Goal: Contribute content

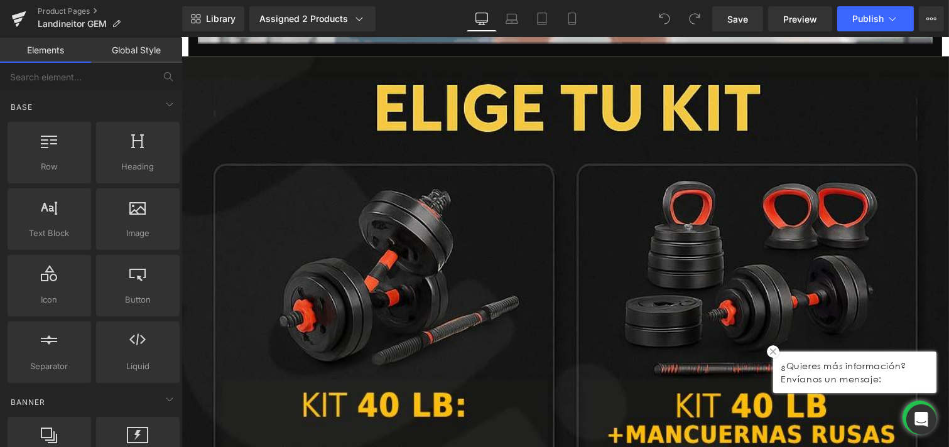
scroll to position [2442, 0]
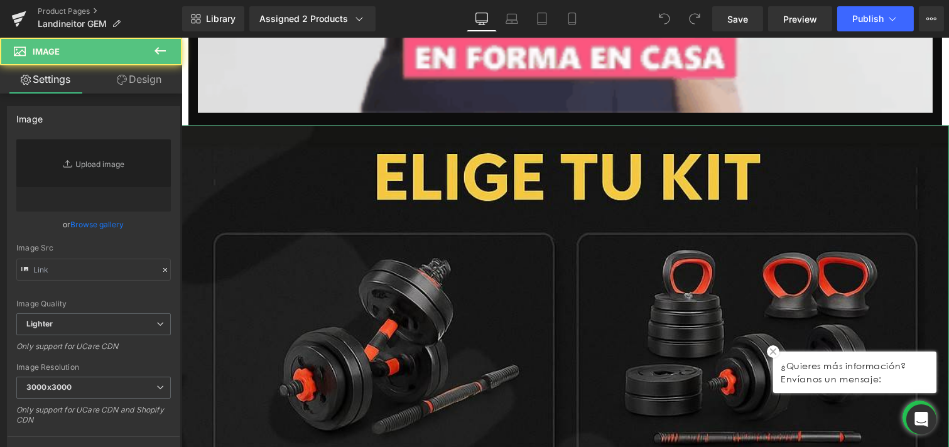
type input "[URL][DOMAIN_NAME]"
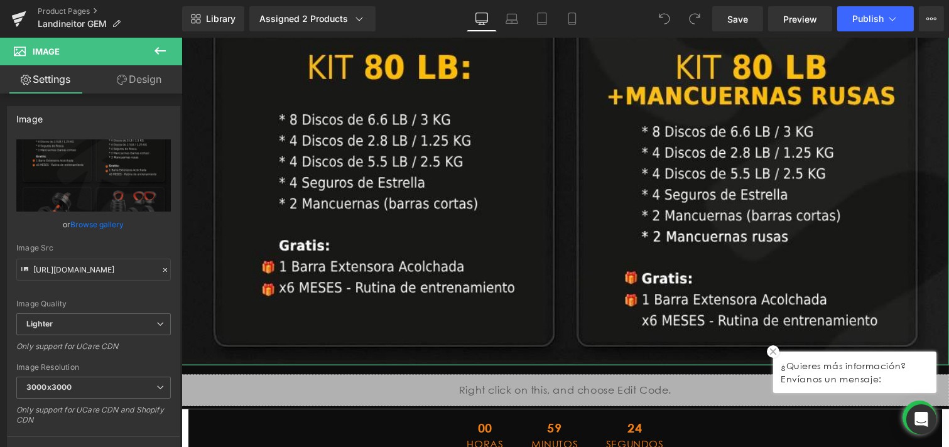
scroll to position [3211, 0]
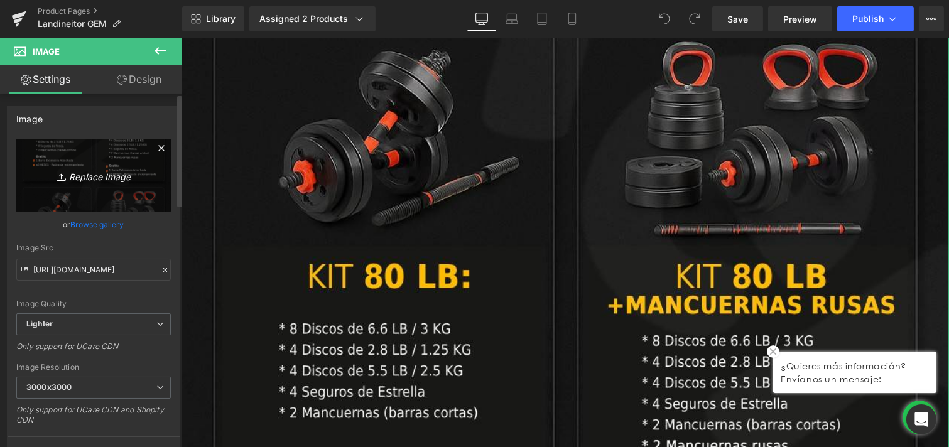
click at [92, 173] on icon "Replace Image" at bounding box center [93, 176] width 101 height 16
click at [102, 270] on input "[URL][DOMAIN_NAME]" at bounding box center [93, 270] width 155 height 22
drag, startPoint x: 102, startPoint y: 270, endPoint x: 92, endPoint y: 271, distance: 9.4
click at [92, 271] on input "[URL][DOMAIN_NAME]" at bounding box center [93, 270] width 155 height 22
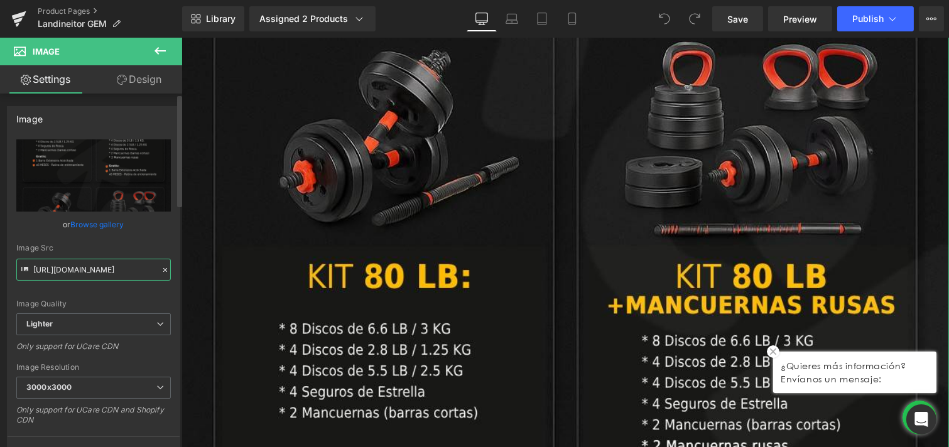
click at [92, 271] on input "[URL][DOMAIN_NAME]" at bounding box center [93, 270] width 155 height 22
click at [113, 171] on icon "Replace Image" at bounding box center [93, 176] width 101 height 16
type input "C:\fakepath\Variantes ColTV.jpg"
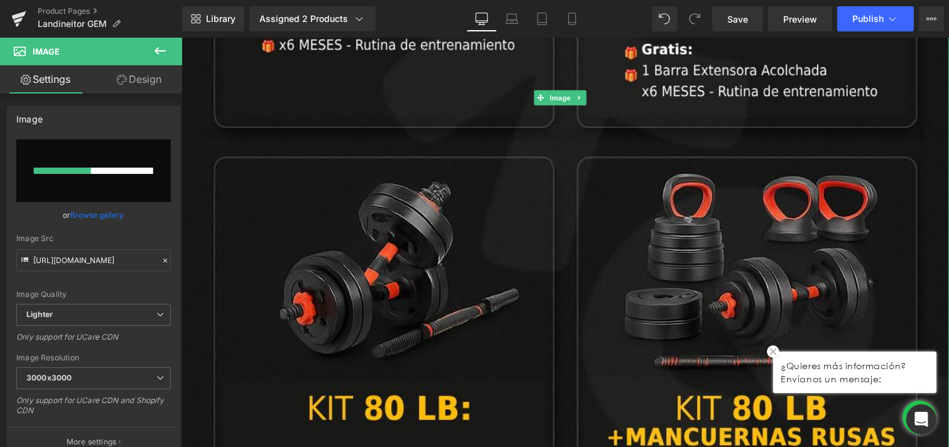
scroll to position [3071, 0]
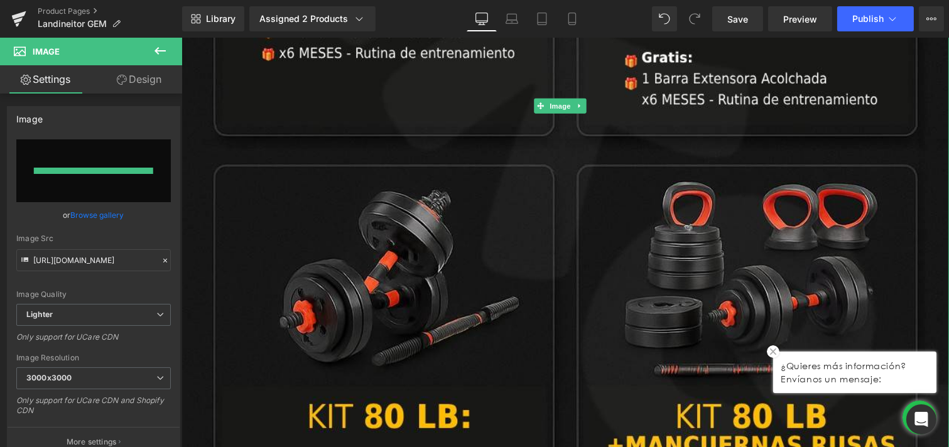
type input "[URL][DOMAIN_NAME]"
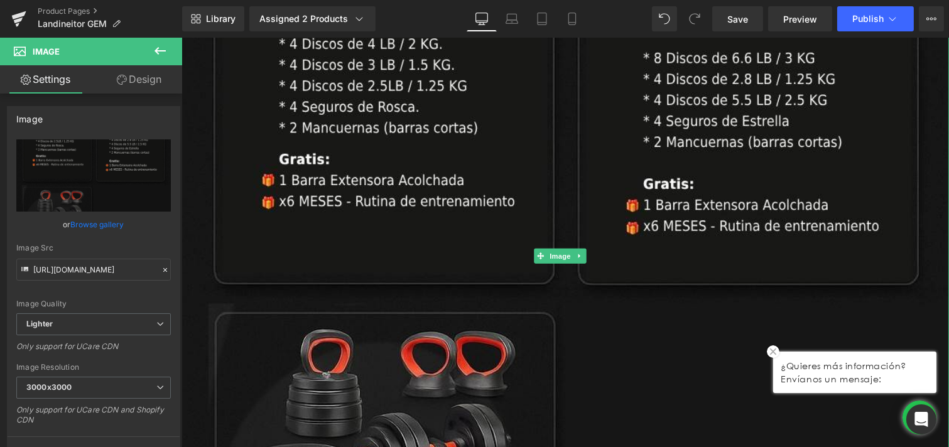
scroll to position [2792, 0]
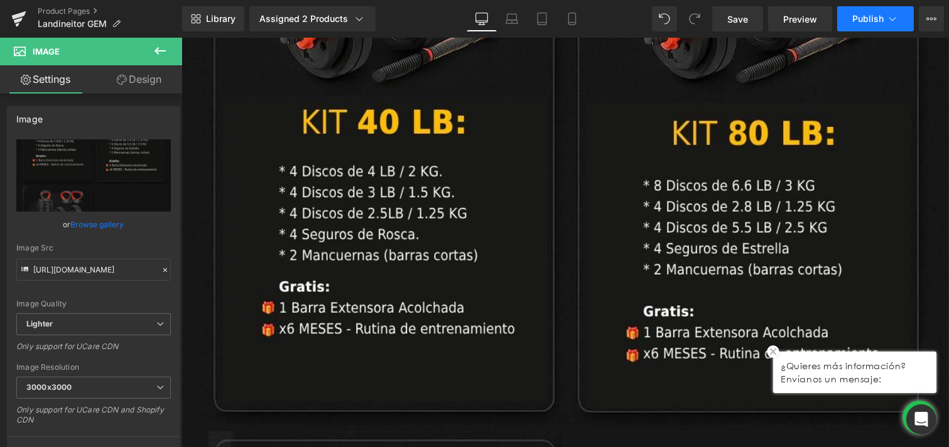
click at [857, 14] on span "Publish" at bounding box center [867, 19] width 31 height 10
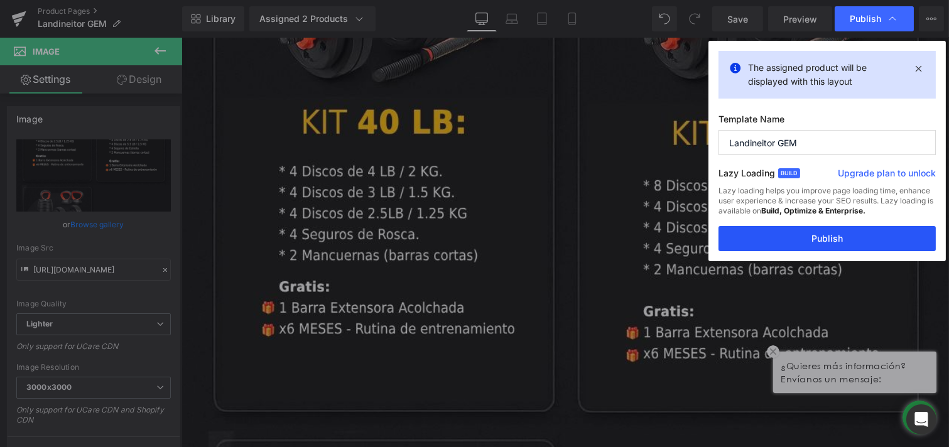
click at [774, 242] on button "Publish" at bounding box center [827, 238] width 217 height 25
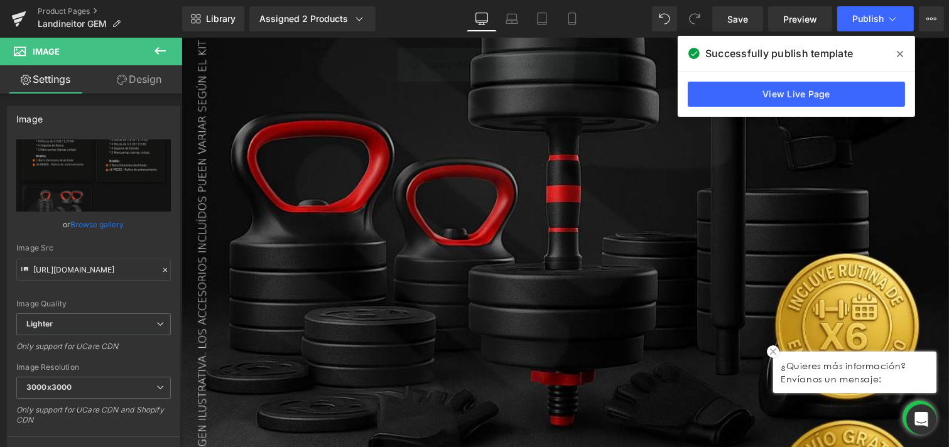
scroll to position [349, 0]
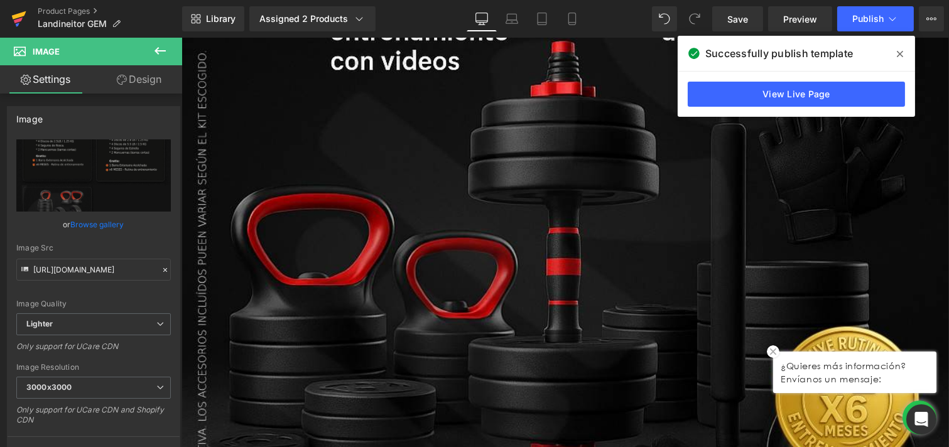
click at [17, 13] on icon at bounding box center [18, 18] width 15 height 31
click at [50, 13] on link "Product Pages" at bounding box center [110, 11] width 144 height 10
